Goal: Task Accomplishment & Management: Use online tool/utility

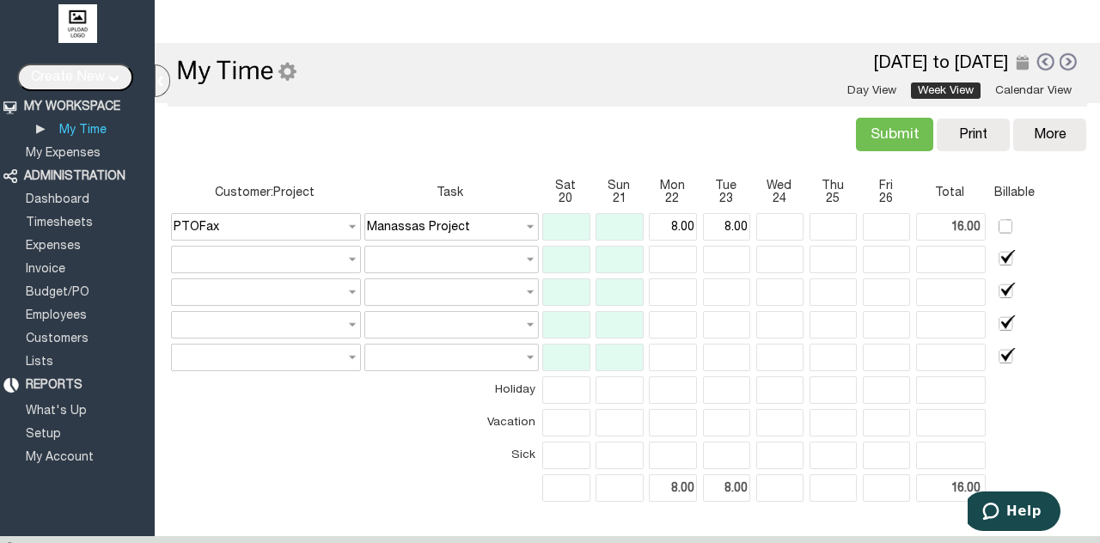
click at [1035, 63] on link at bounding box center [1044, 62] width 19 height 20
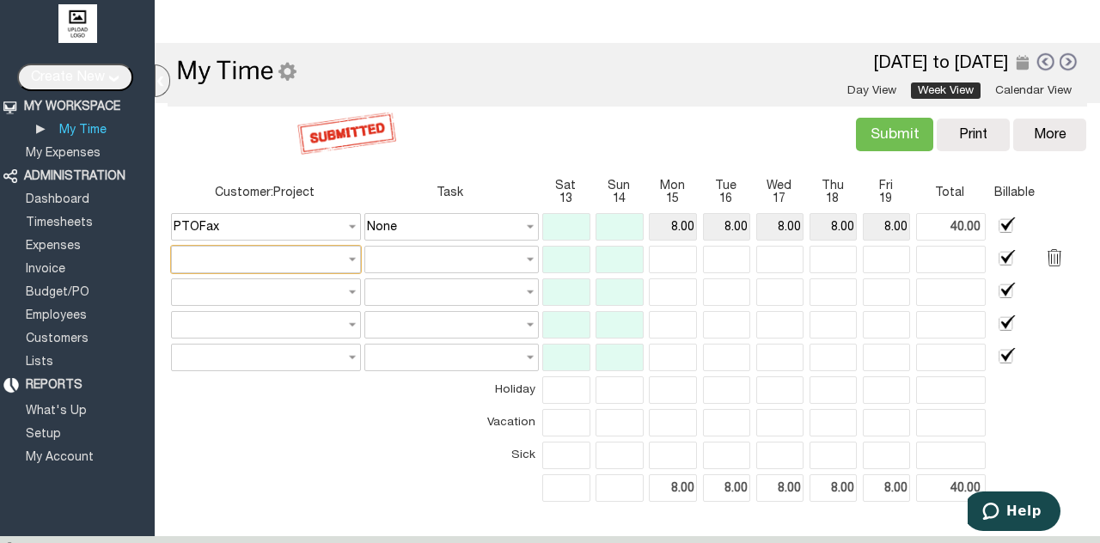
click at [341, 259] on input "text" at bounding box center [266, 259] width 190 height 27
click at [515, 259] on input "text" at bounding box center [451, 259] width 174 height 27
click at [523, 261] on input "text" at bounding box center [451, 259] width 174 height 27
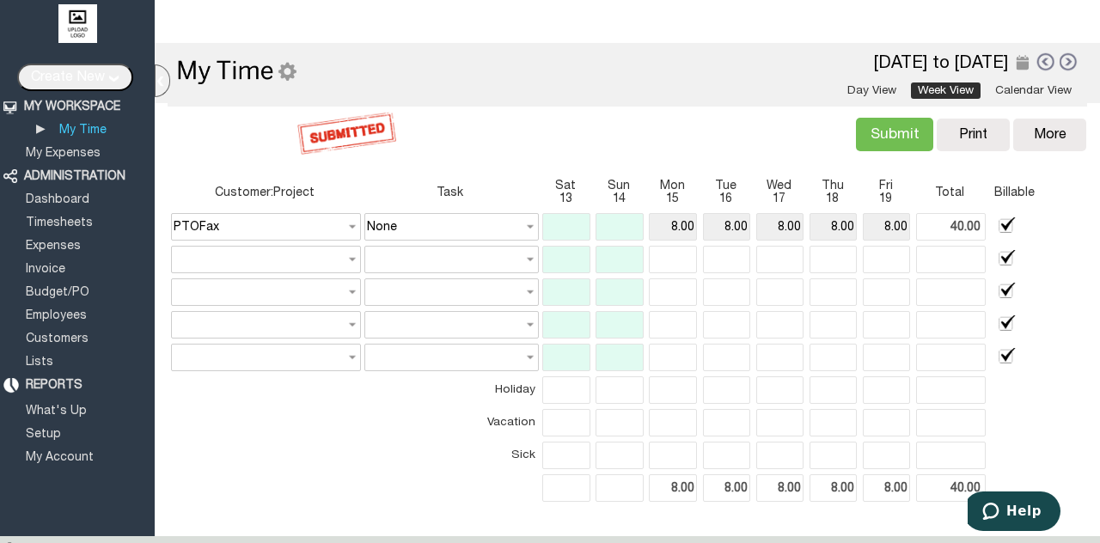
type input "None"
click at [1035, 60] on link at bounding box center [1044, 62] width 19 height 20
click at [1059, 61] on link at bounding box center [1068, 61] width 19 height 19
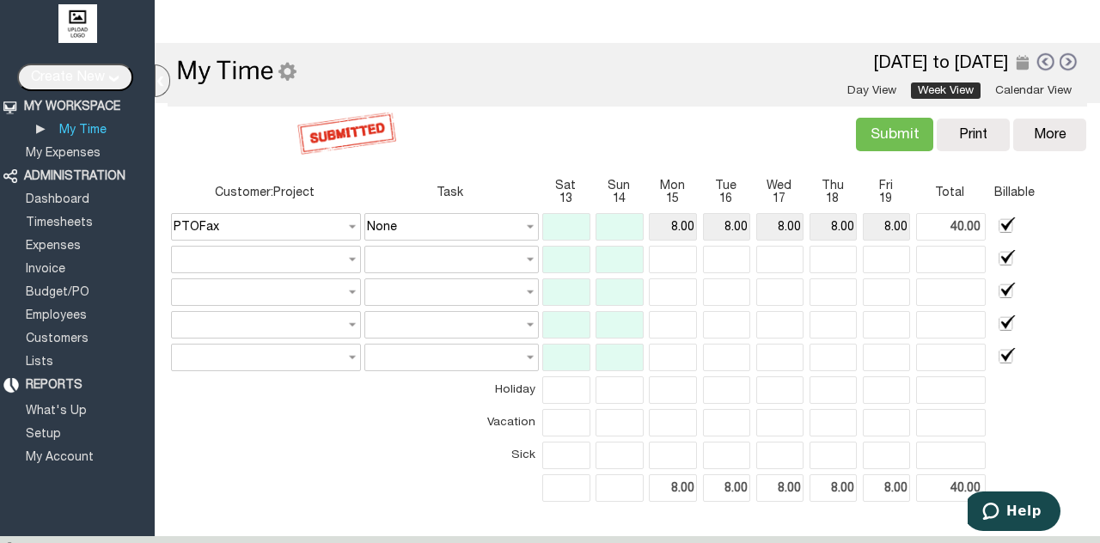
click at [1036, 63] on link at bounding box center [1044, 62] width 19 height 20
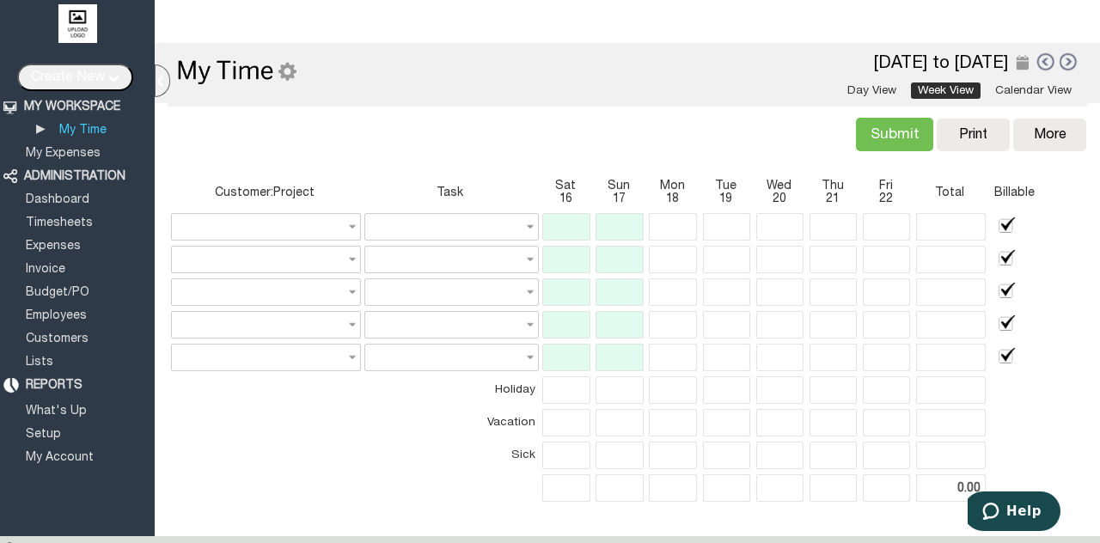
click at [1055, 200] on body "Vembourin [PERSON_NAME] Logout Discipline Consulting Group | Subscribe 00:00:00…" at bounding box center [550, 264] width 1100 height 529
click at [1059, 65] on link at bounding box center [1068, 61] width 19 height 19
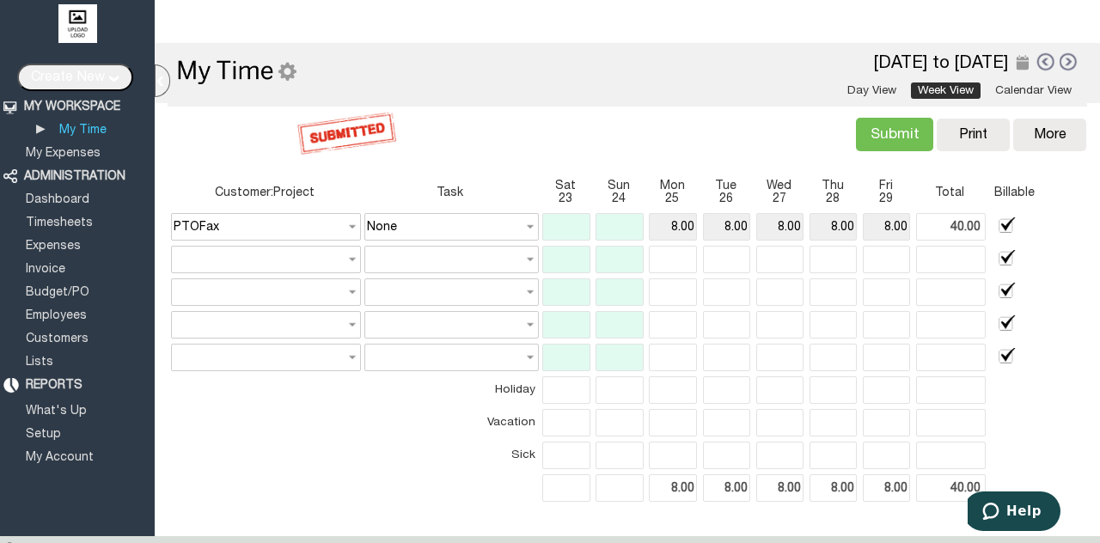
click at [1059, 65] on link at bounding box center [1068, 61] width 19 height 19
click at [0, 0] on div at bounding box center [0, 0] width 0 height 0
click at [1059, 65] on link at bounding box center [1068, 61] width 19 height 19
